Goal: Information Seeking & Learning: Obtain resource

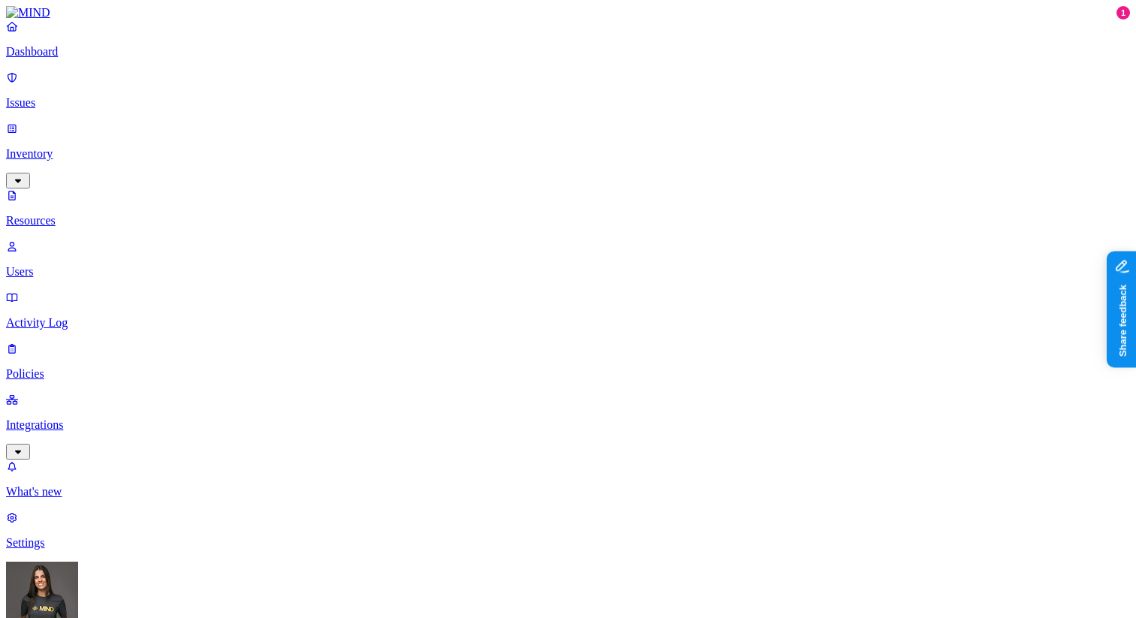
scroll to position [199, 0]
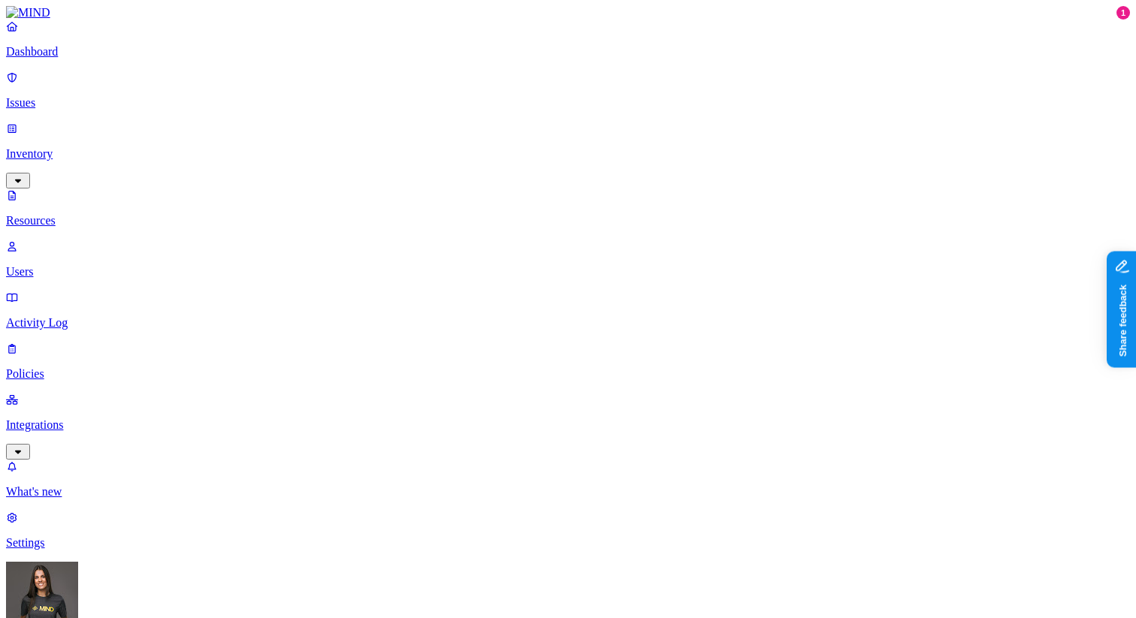
scroll to position [412, 0]
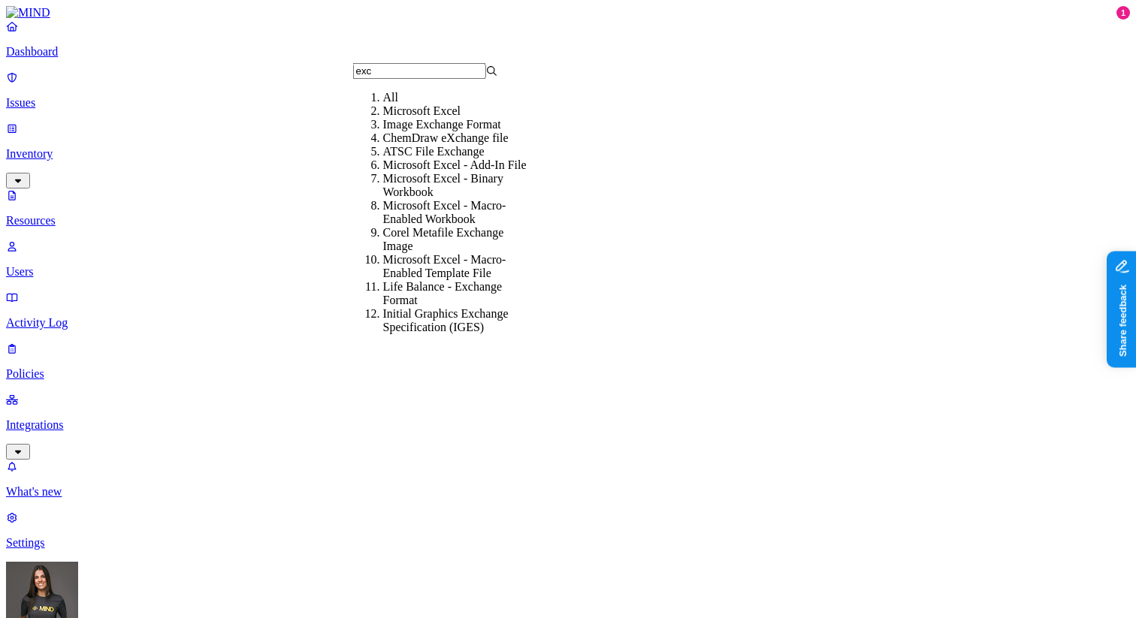
scroll to position [128, 0]
type input "exc"
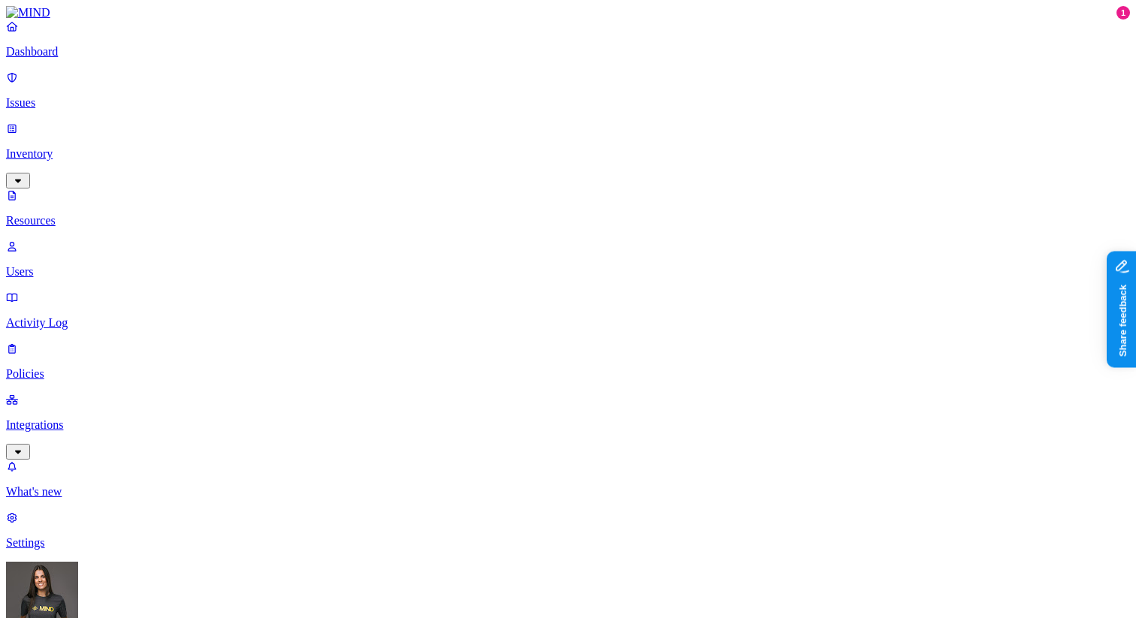
scroll to position [0, 0]
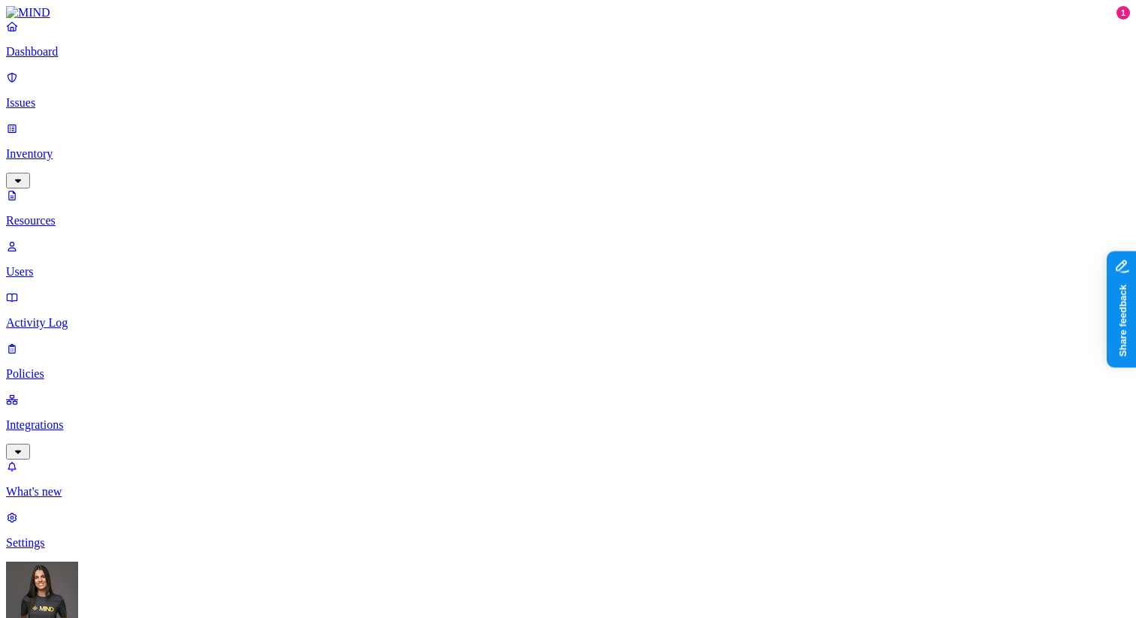
scroll to position [110, 0]
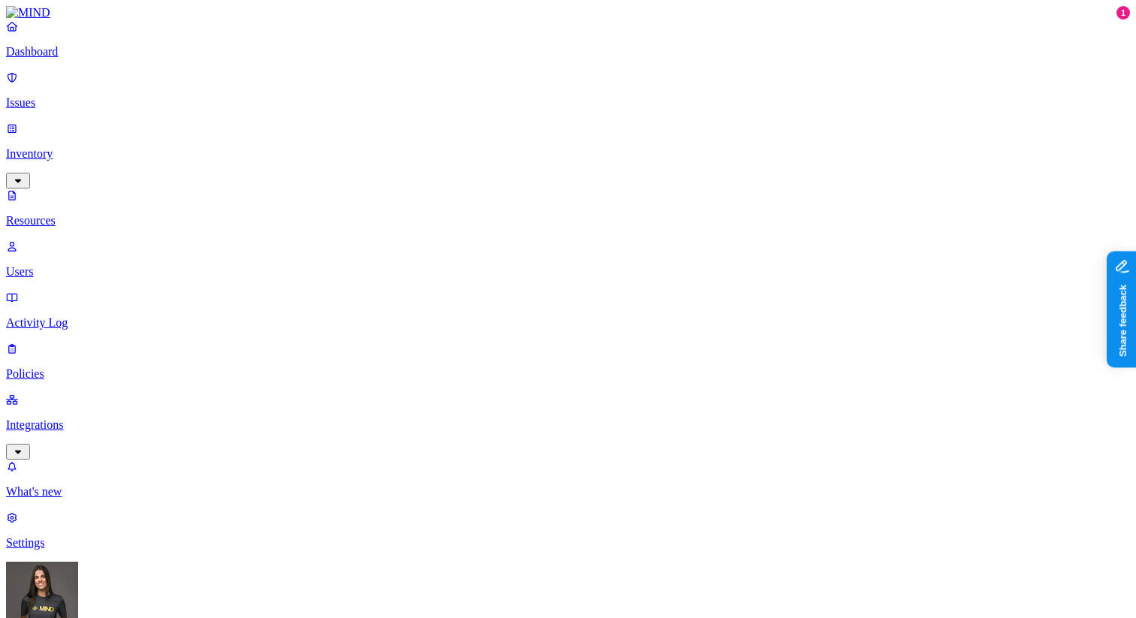
scroll to position [240, 0]
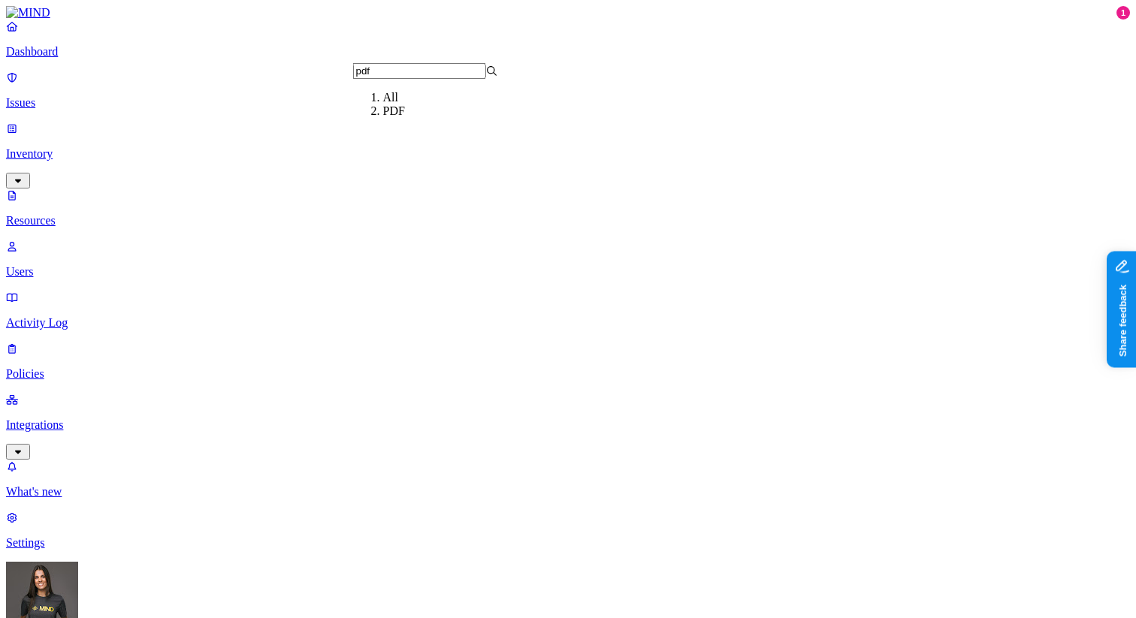
type input "pdf"
click at [444, 118] on div "PDF" at bounding box center [455, 111] width 145 height 14
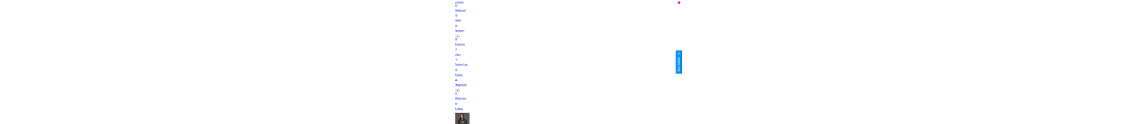
scroll to position [0, 0]
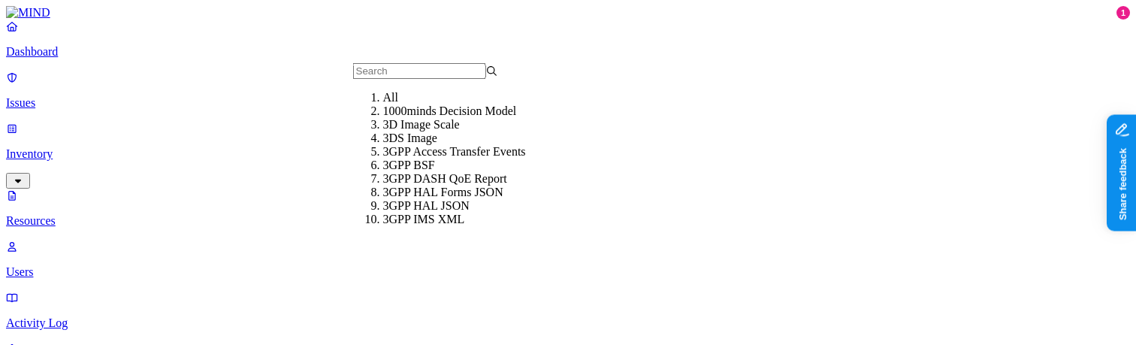
click at [386, 104] on div "All" at bounding box center [455, 98] width 145 height 14
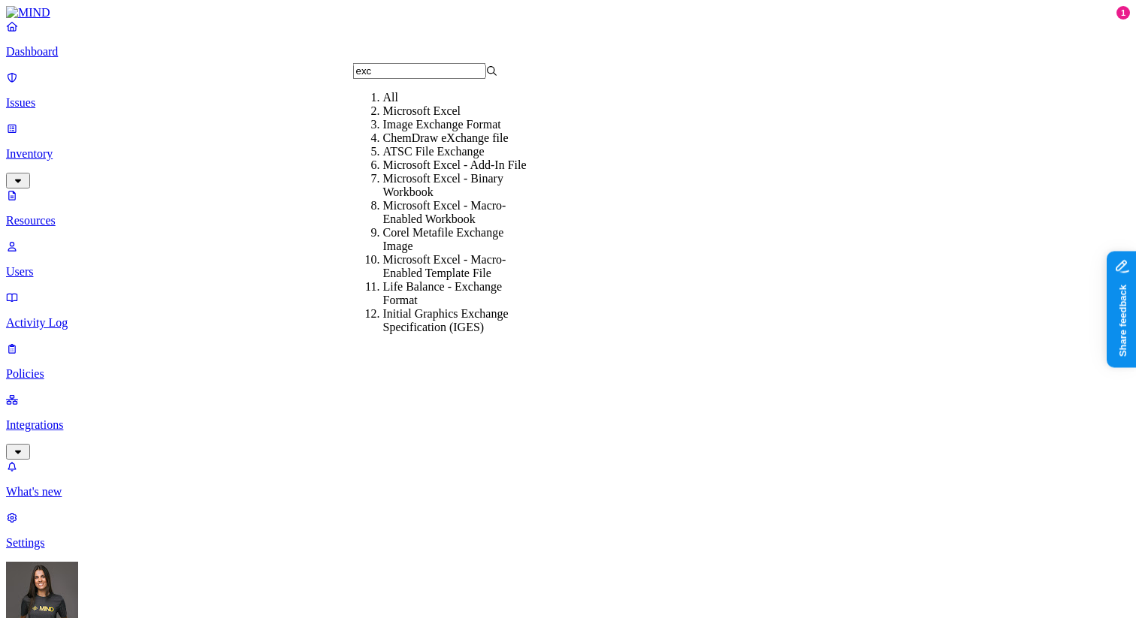
type input "exc"
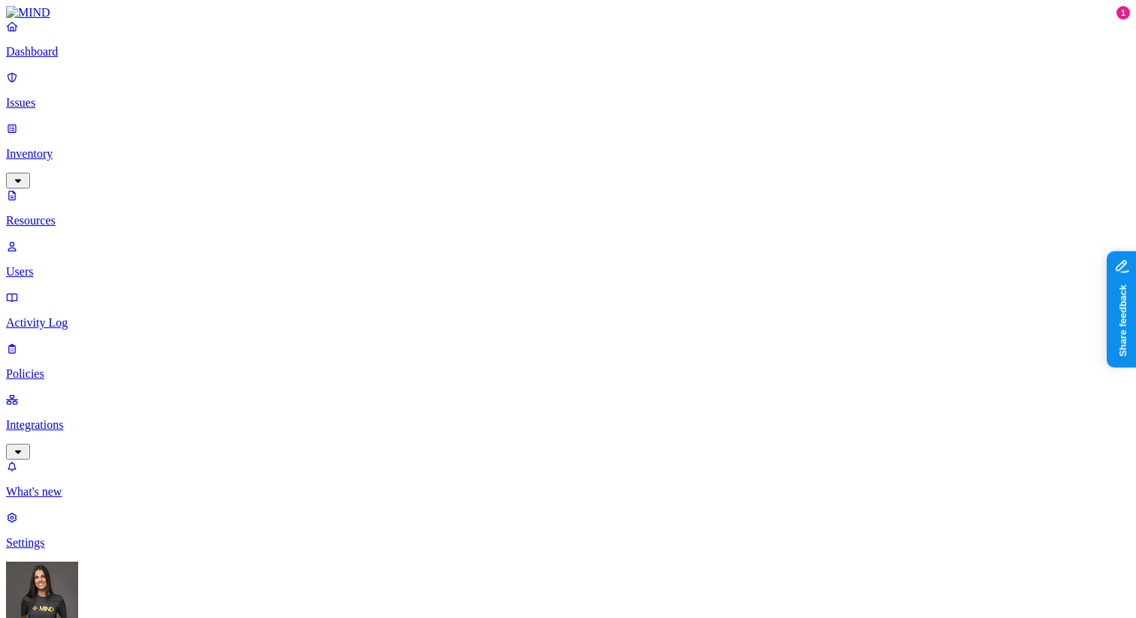
scroll to position [450, 0]
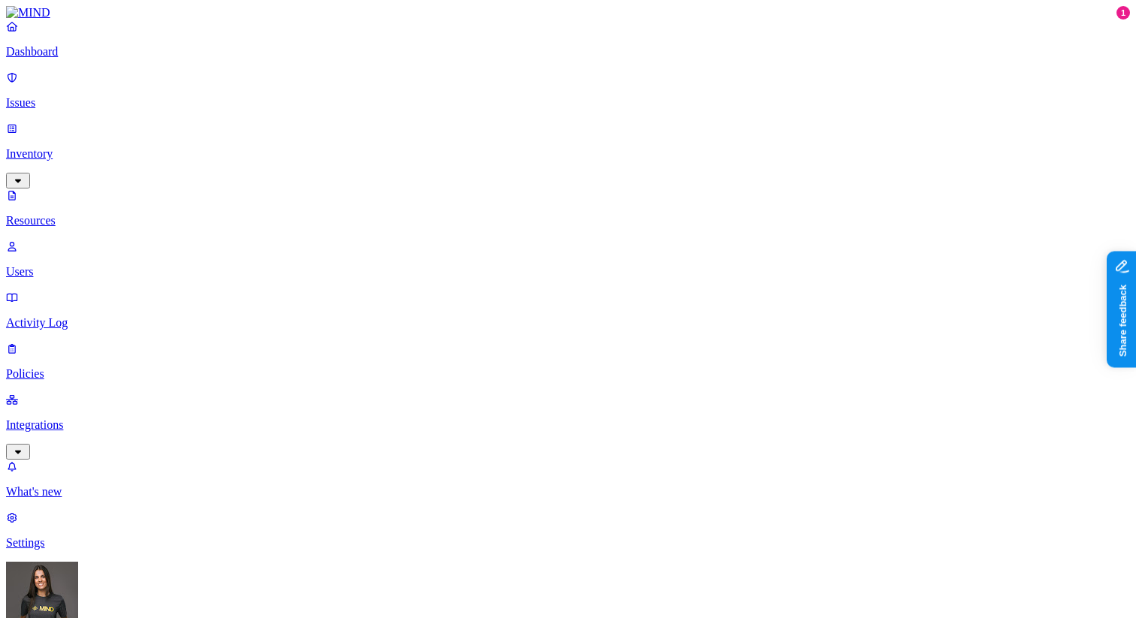
scroll to position [0, 0]
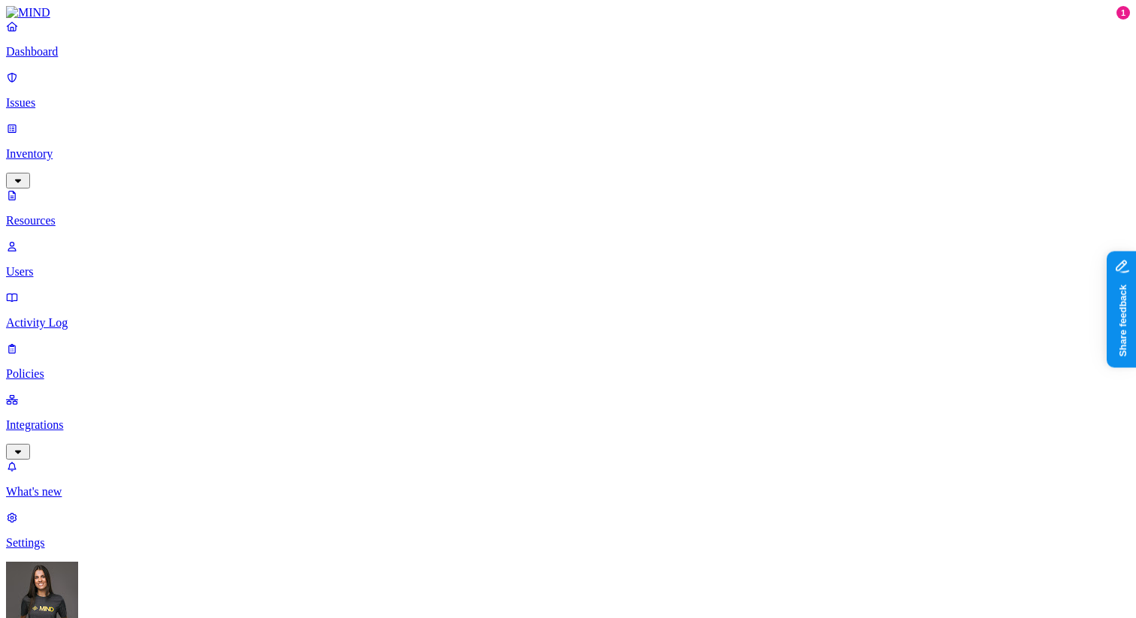
scroll to position [95, 0]
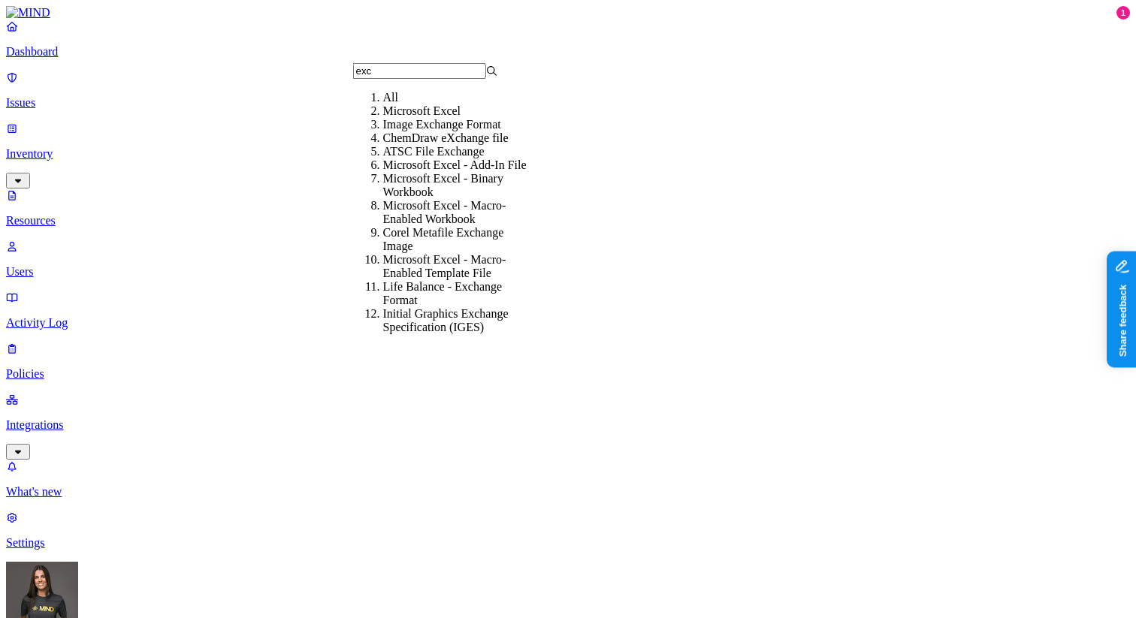
type input "exc"
click at [423, 118] on div "Microsoft Excel" at bounding box center [455, 111] width 145 height 14
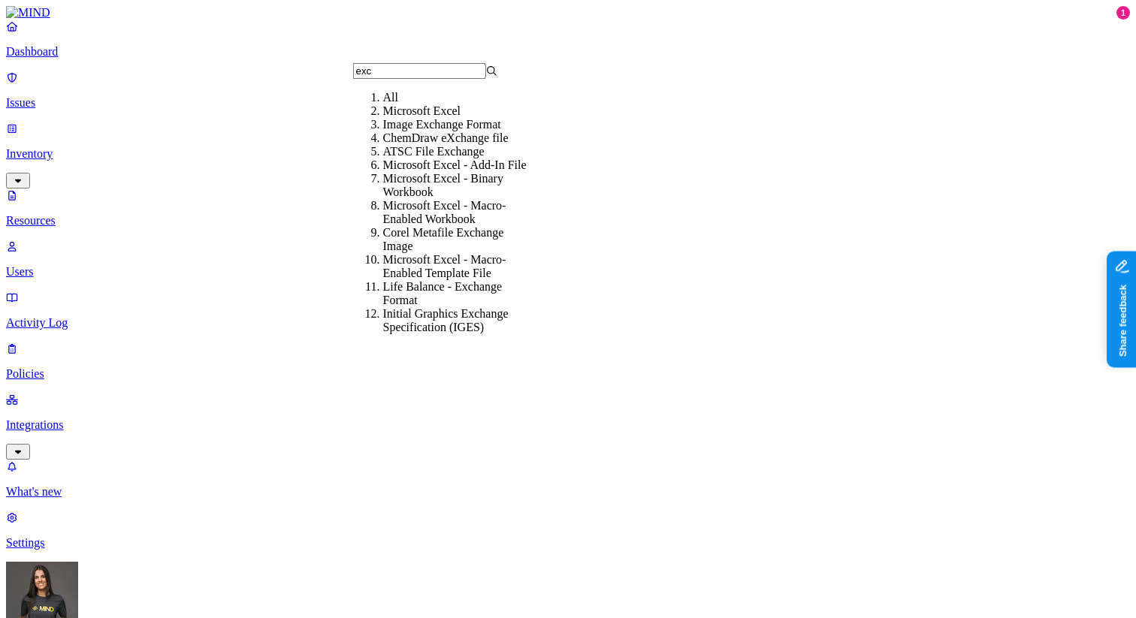
type input "exc"
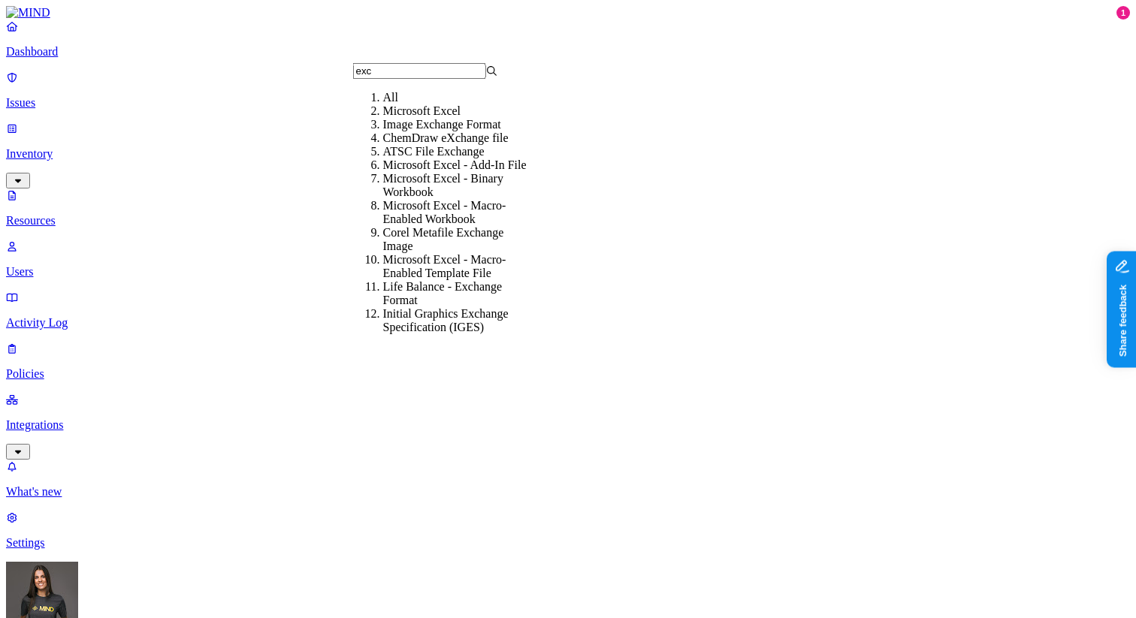
click at [464, 104] on div "All" at bounding box center [455, 98] width 145 height 14
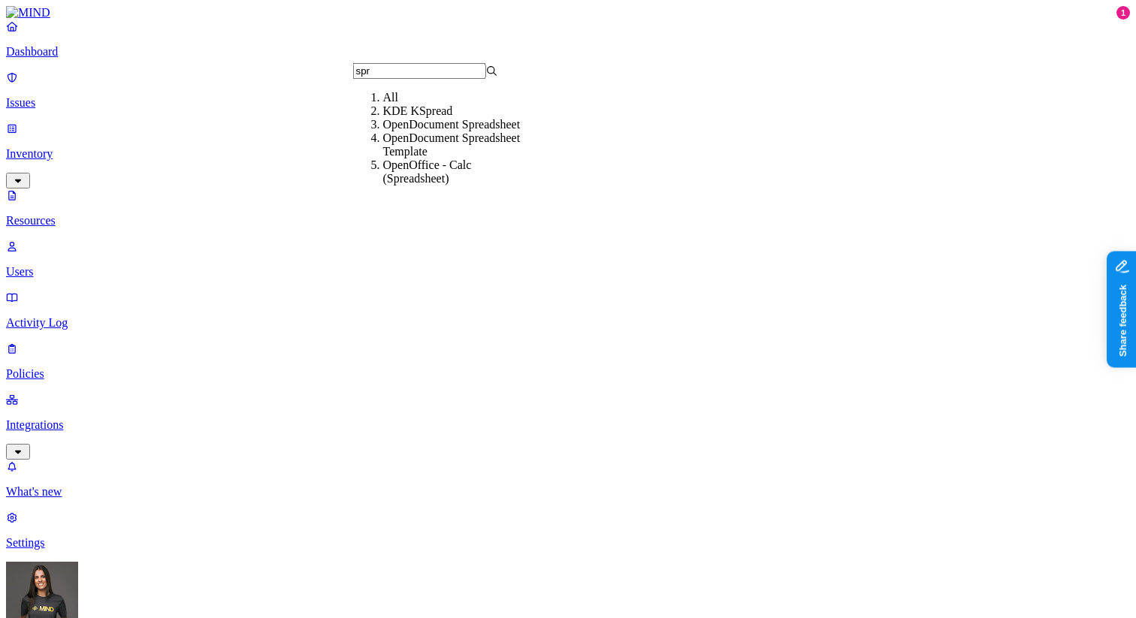
type input "spre"
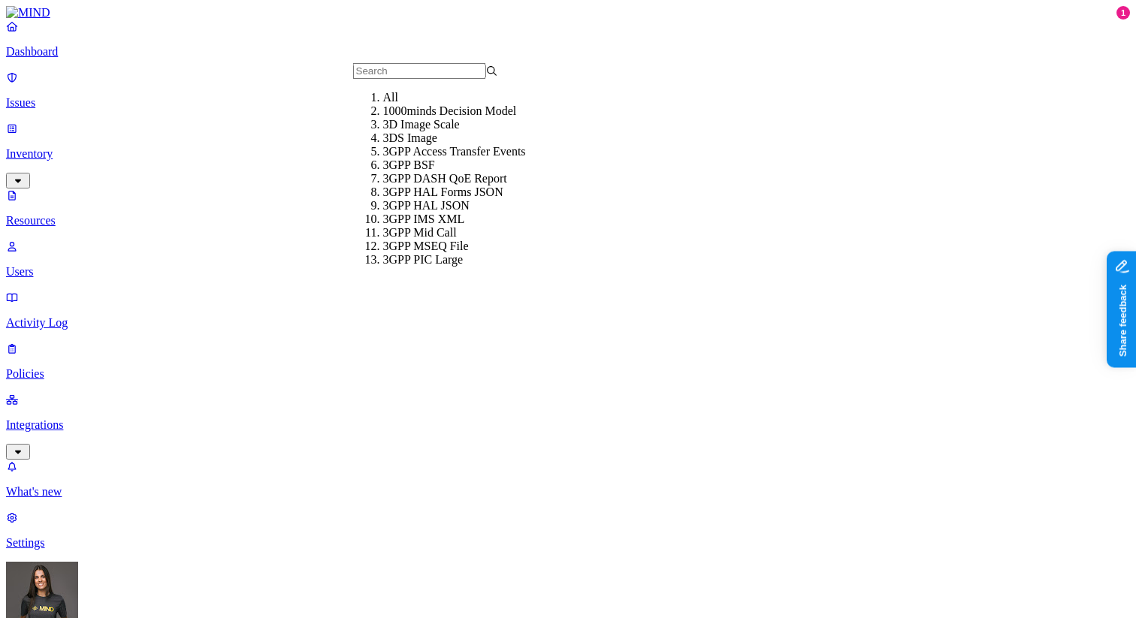
click at [415, 100] on div "All" at bounding box center [455, 98] width 145 height 14
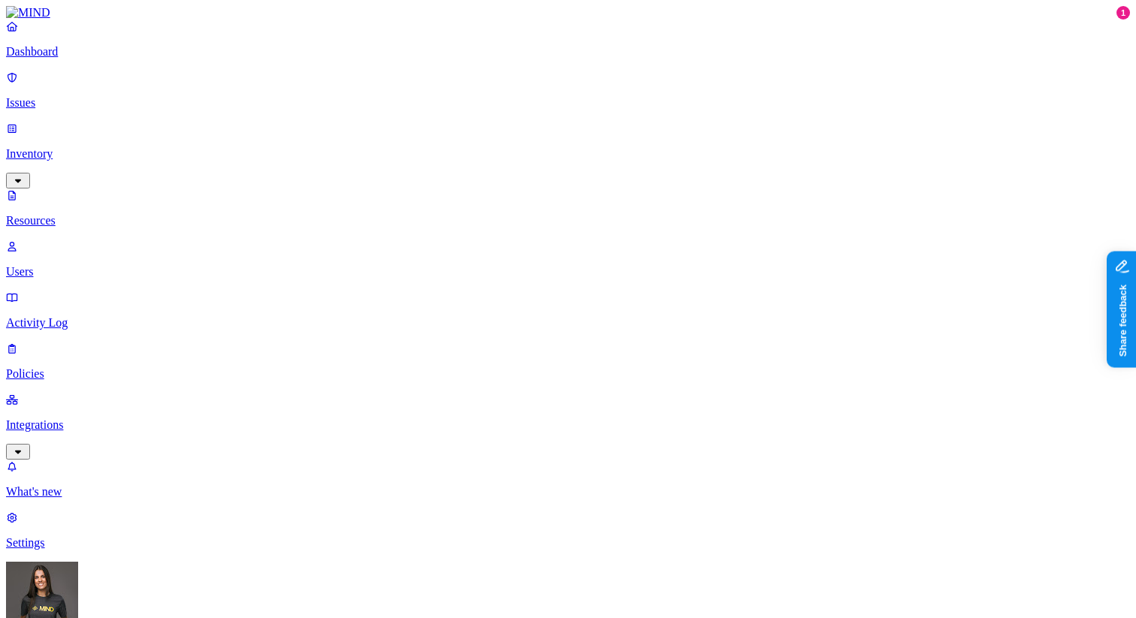
scroll to position [105, 0]
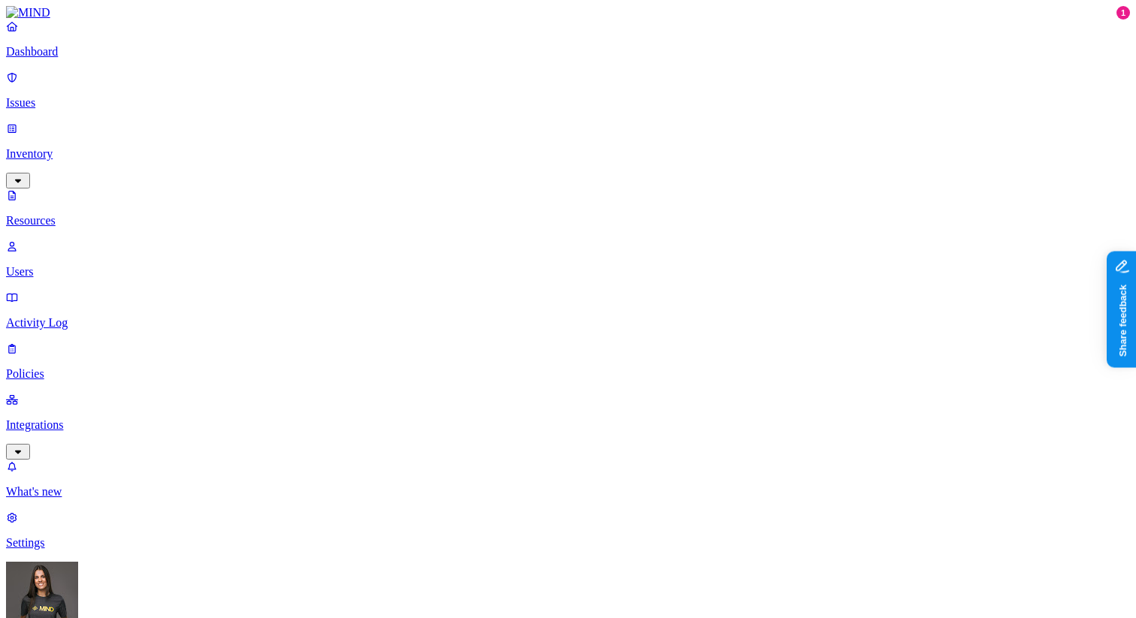
scroll to position [184, 0]
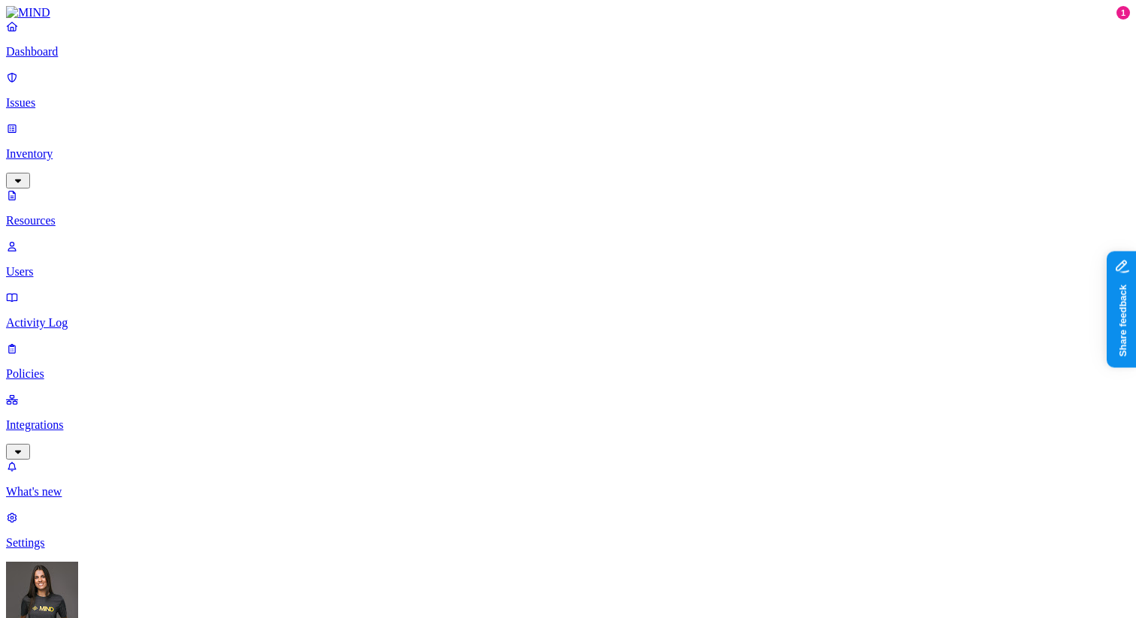
scroll to position [32, 0]
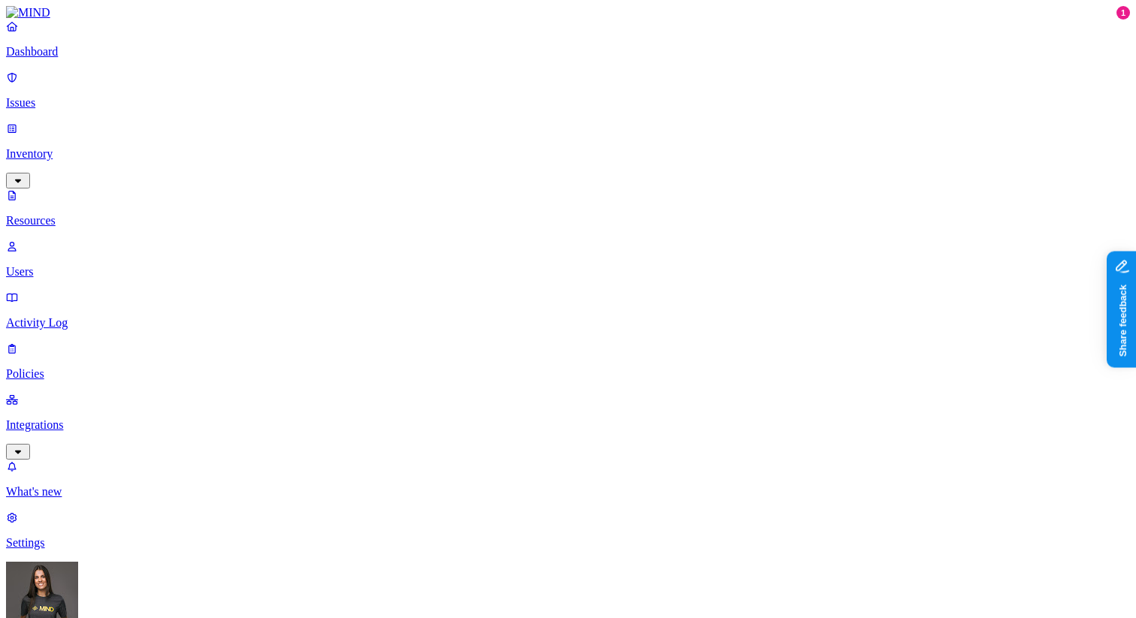
scroll to position [300, 0]
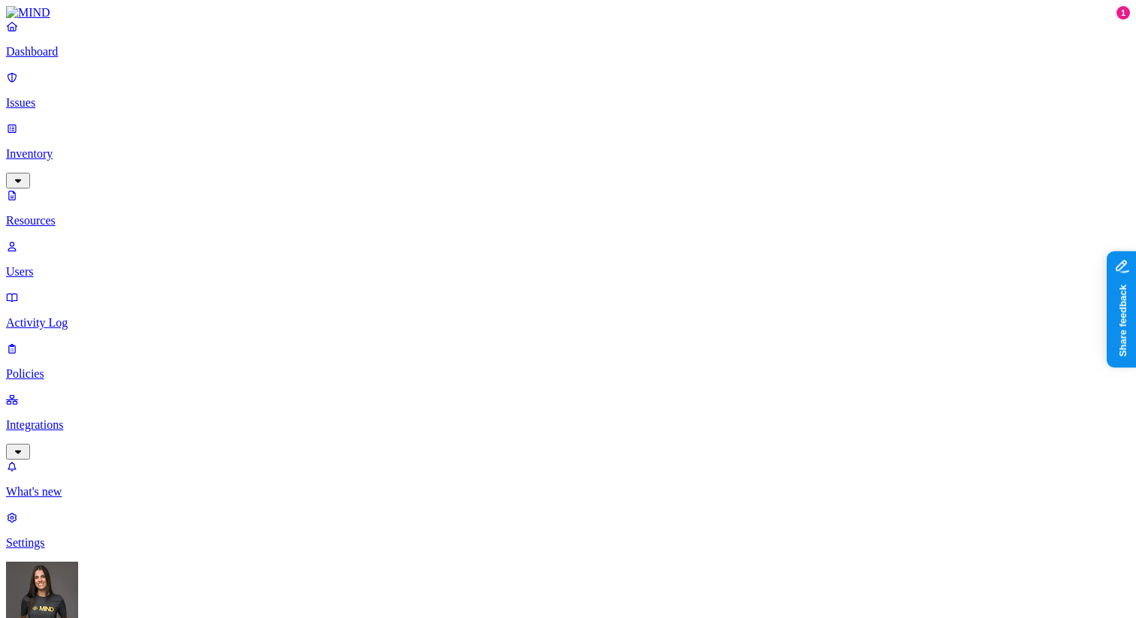
scroll to position [235, 0]
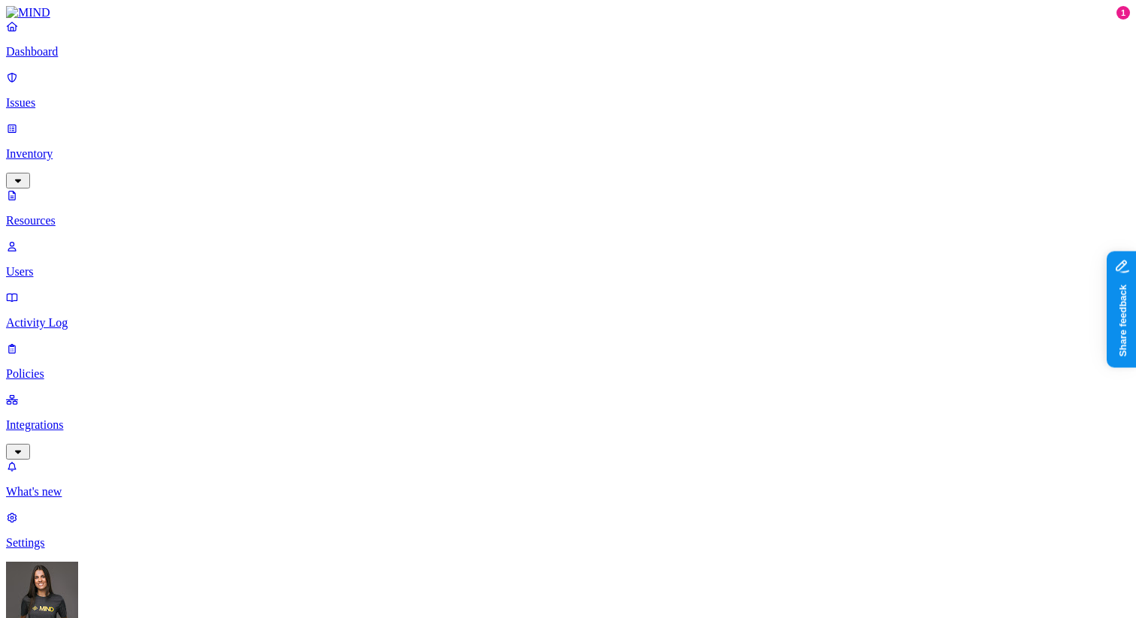
scroll to position [287, 0]
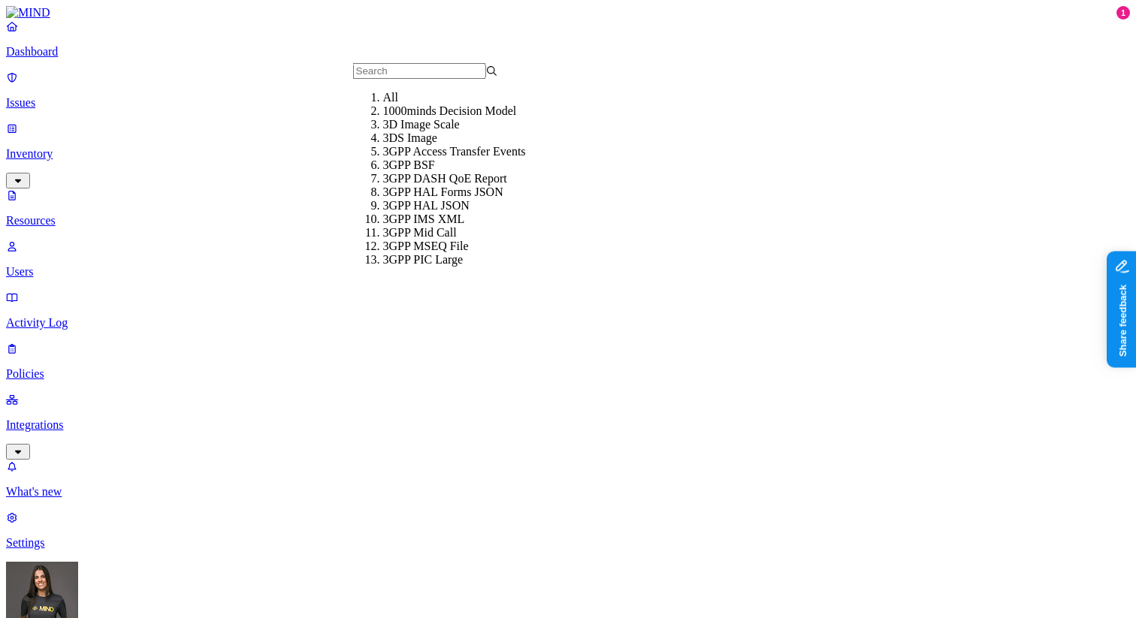
click at [416, 104] on div "All" at bounding box center [455, 98] width 145 height 14
